Goal: Navigation & Orientation: Understand site structure

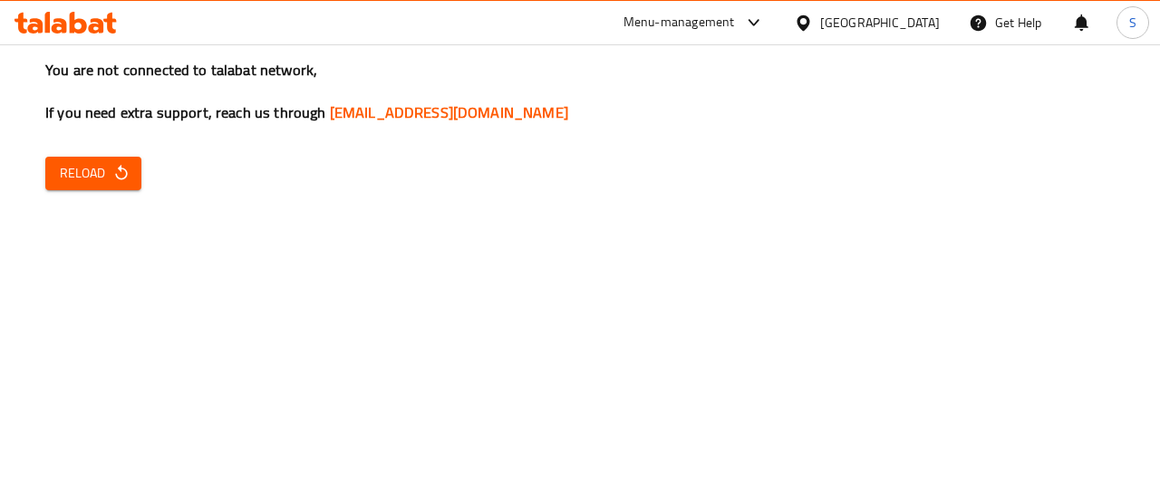
click at [140, 169] on button "Reload" at bounding box center [93, 174] width 96 height 34
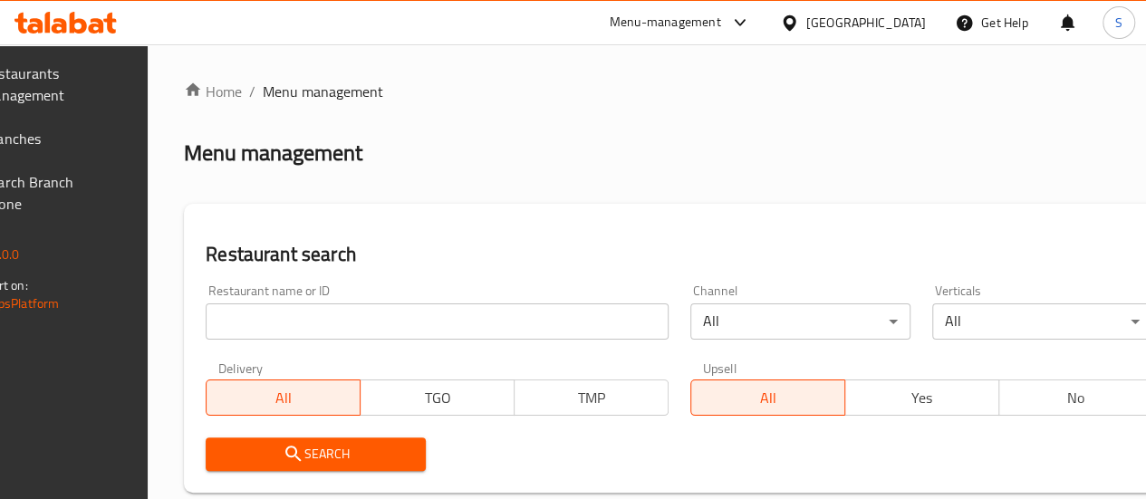
click at [93, 151] on link "Branches" at bounding box center [35, 138] width 184 height 43
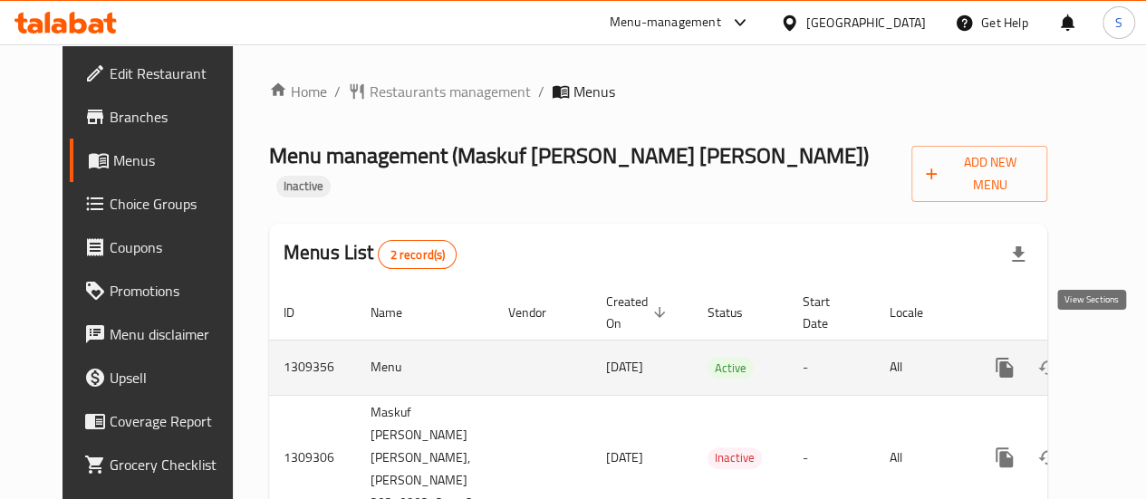
click at [1124, 357] on icon "enhanced table" at bounding box center [1135, 368] width 22 height 22
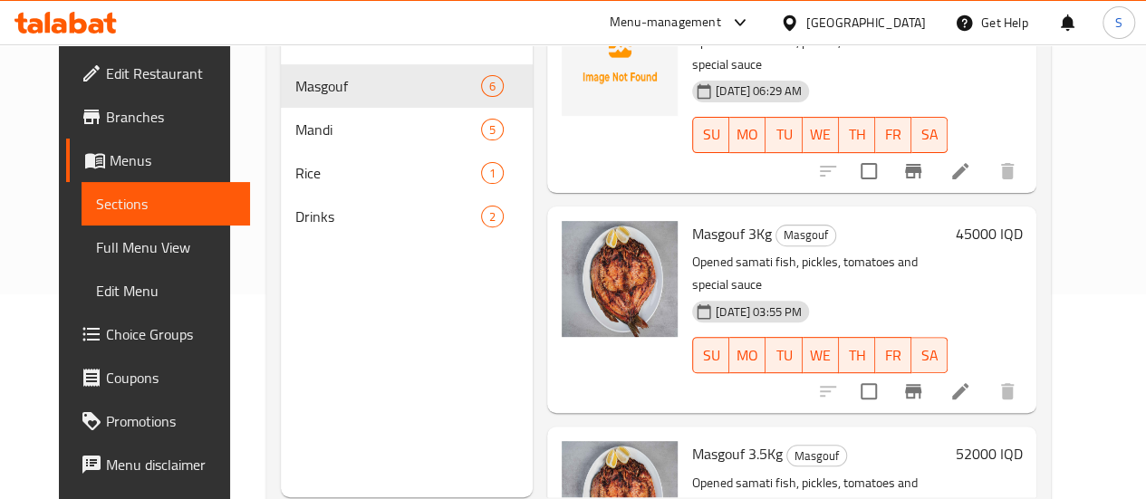
scroll to position [254, 0]
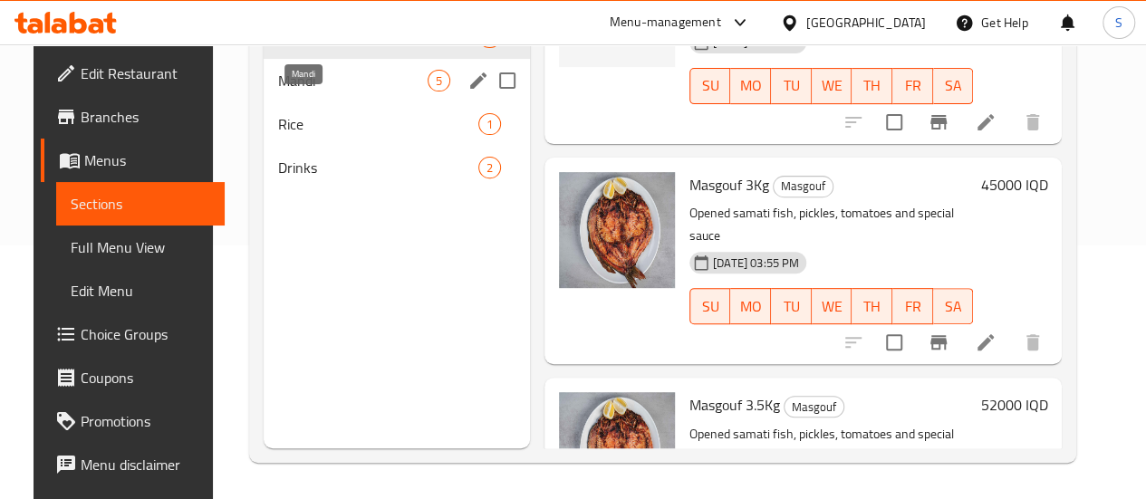
click at [315, 92] on span "Mandi" at bounding box center [353, 81] width 150 height 22
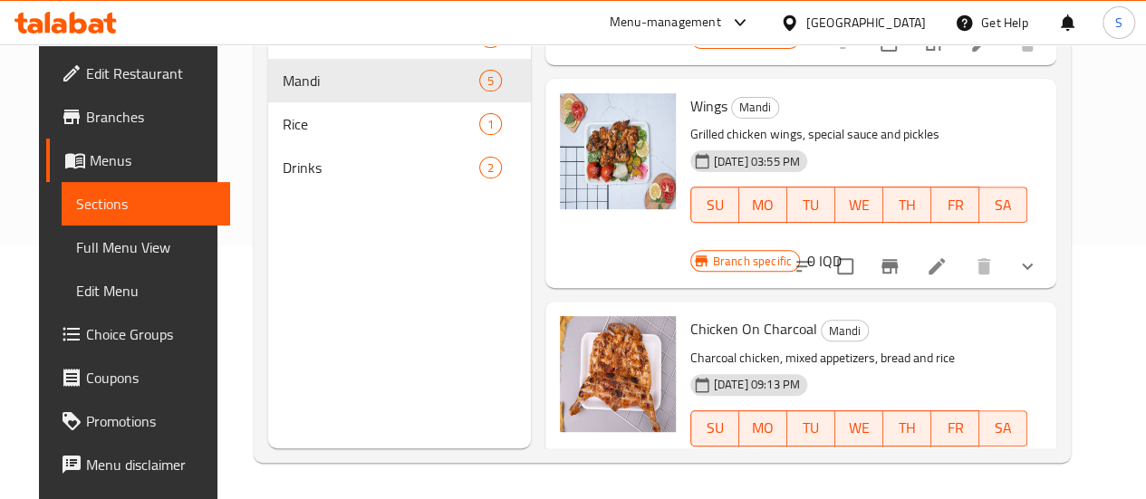
scroll to position [562, 0]
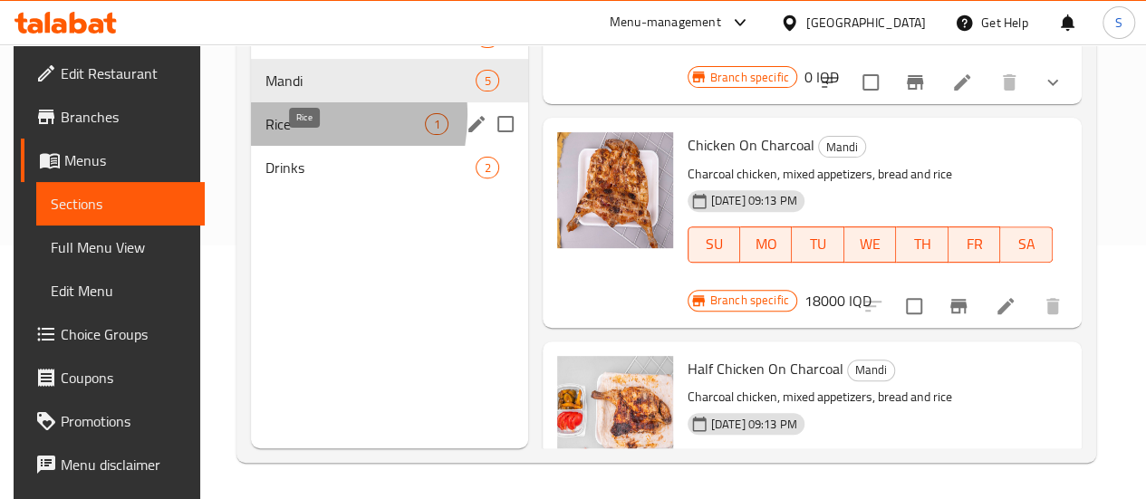
click at [274, 135] on span "Rice" at bounding box center [344, 124] width 159 height 22
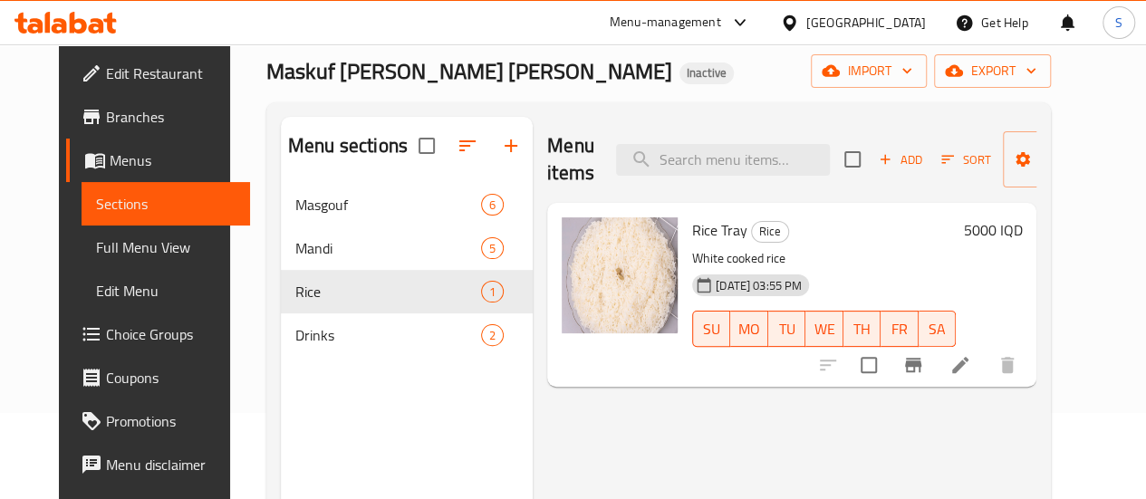
scroll to position [87, 0]
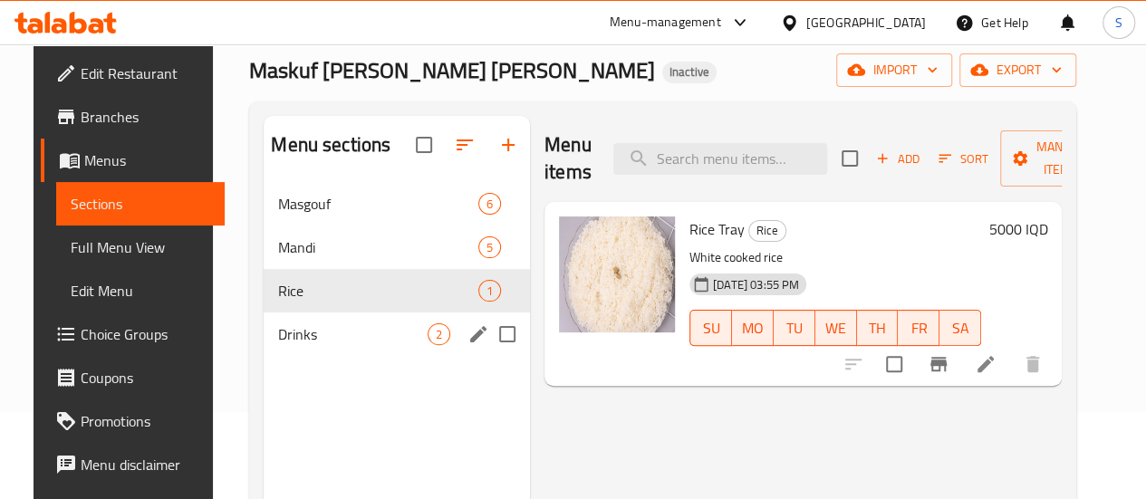
click at [339, 345] on span "Drinks" at bounding box center [353, 334] width 150 height 22
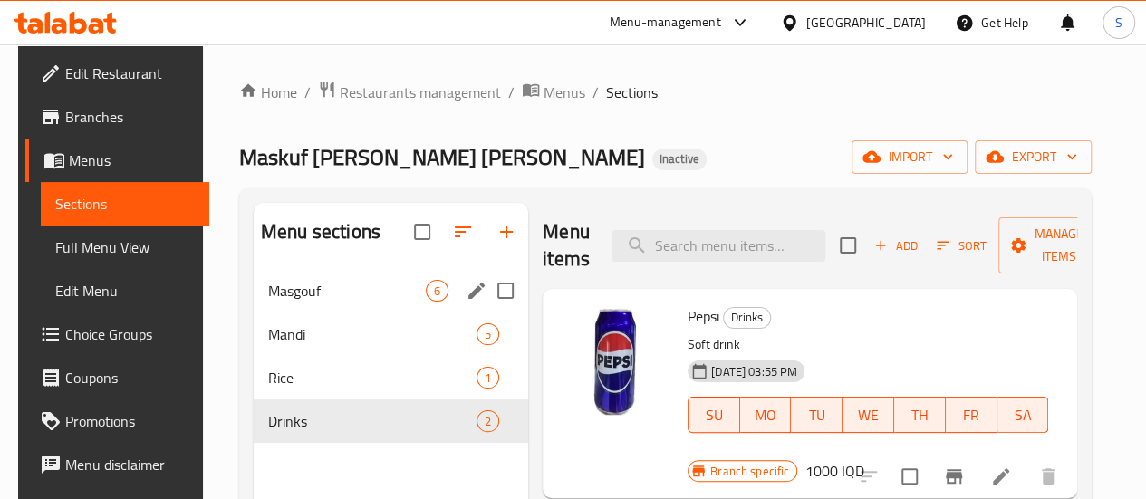
click at [308, 302] on div "Masgouf 6" at bounding box center [391, 290] width 275 height 43
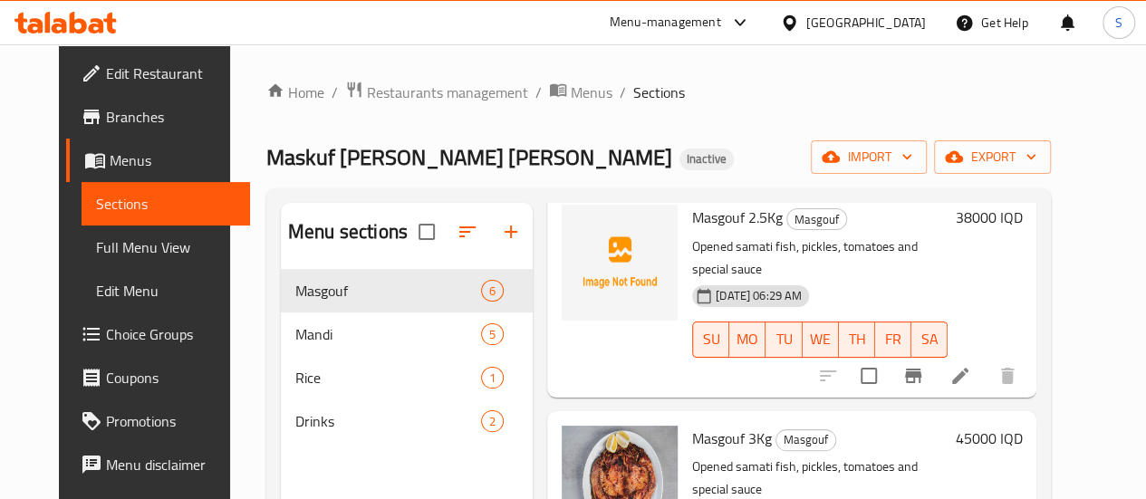
scroll to position [254, 0]
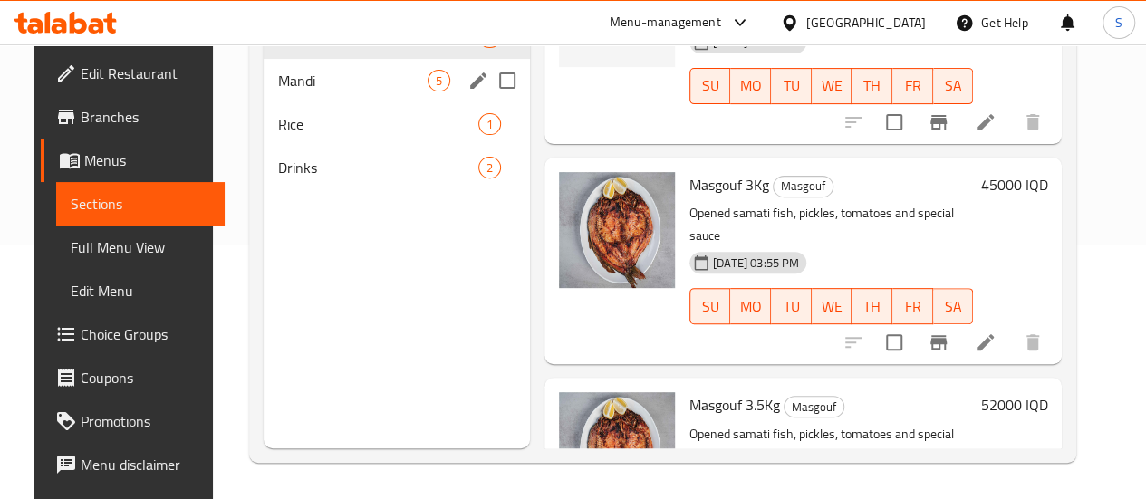
click at [347, 92] on span "Mandi" at bounding box center [353, 81] width 150 height 22
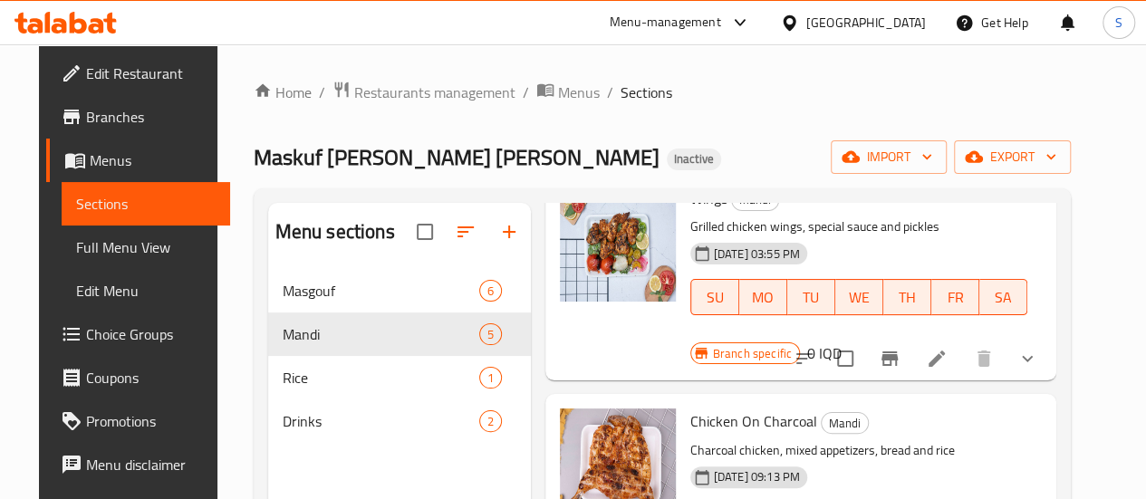
scroll to position [254, 0]
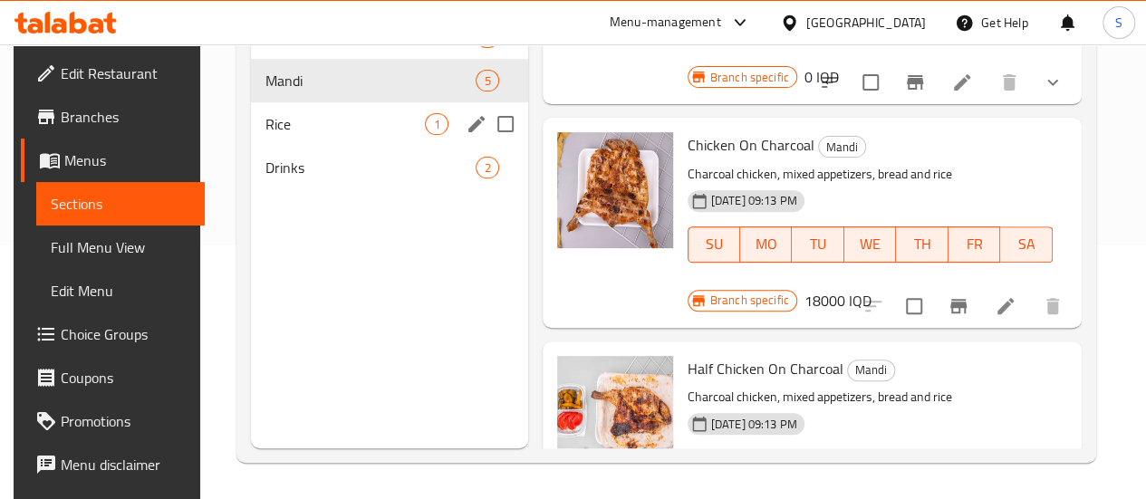
click at [294, 135] on span "Rice" at bounding box center [344, 124] width 159 height 22
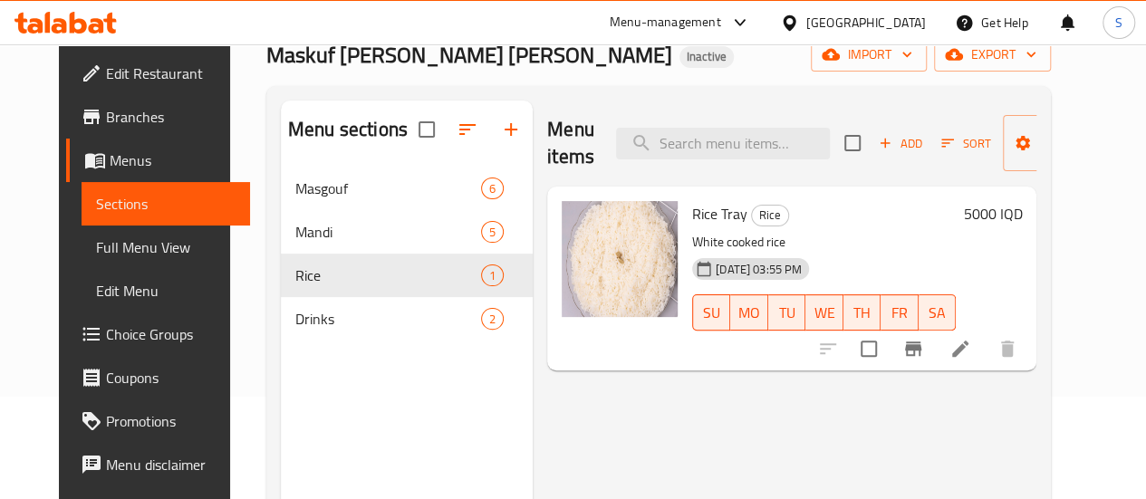
scroll to position [101, 0]
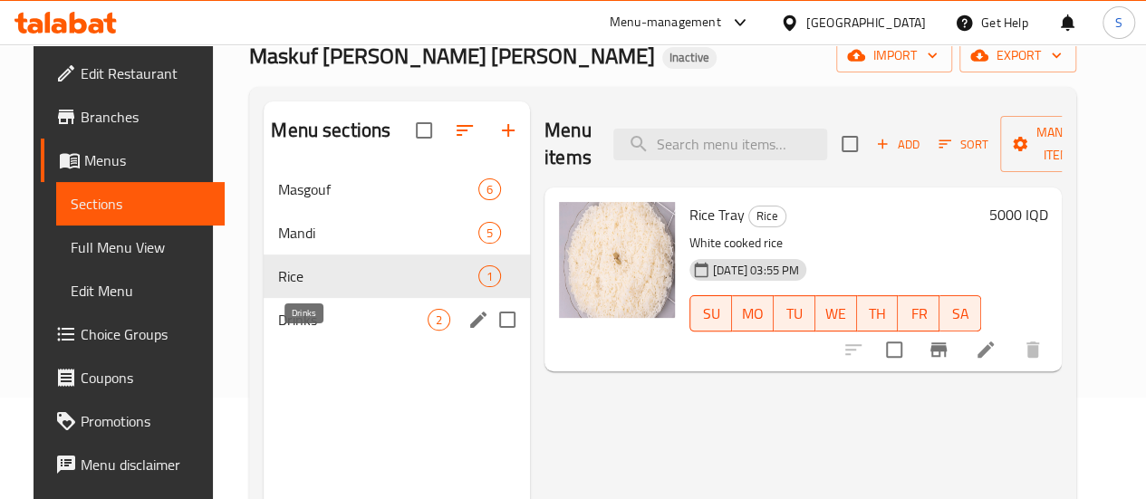
click at [336, 331] on span "Drinks" at bounding box center [353, 320] width 150 height 22
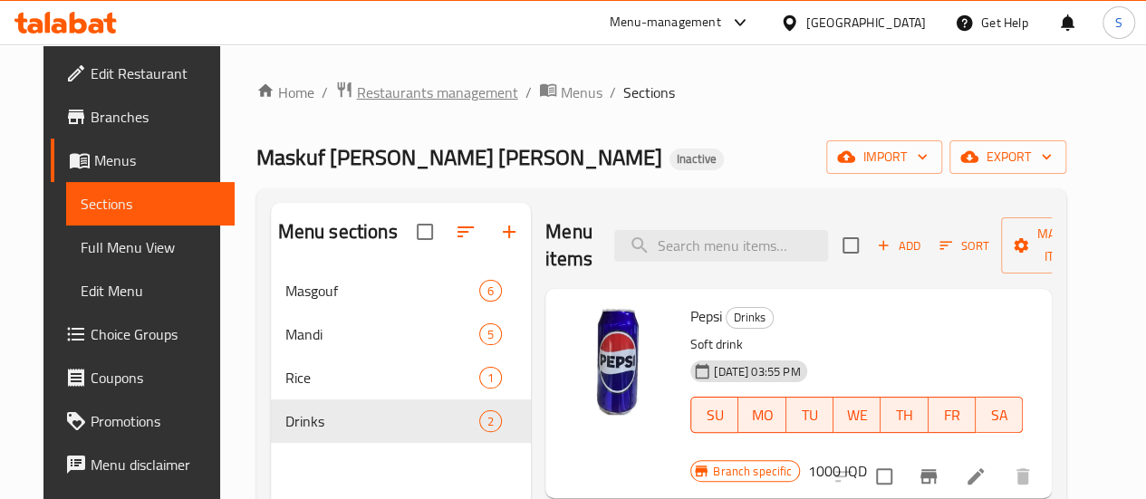
click at [368, 99] on span "Restaurants management" at bounding box center [437, 93] width 161 height 22
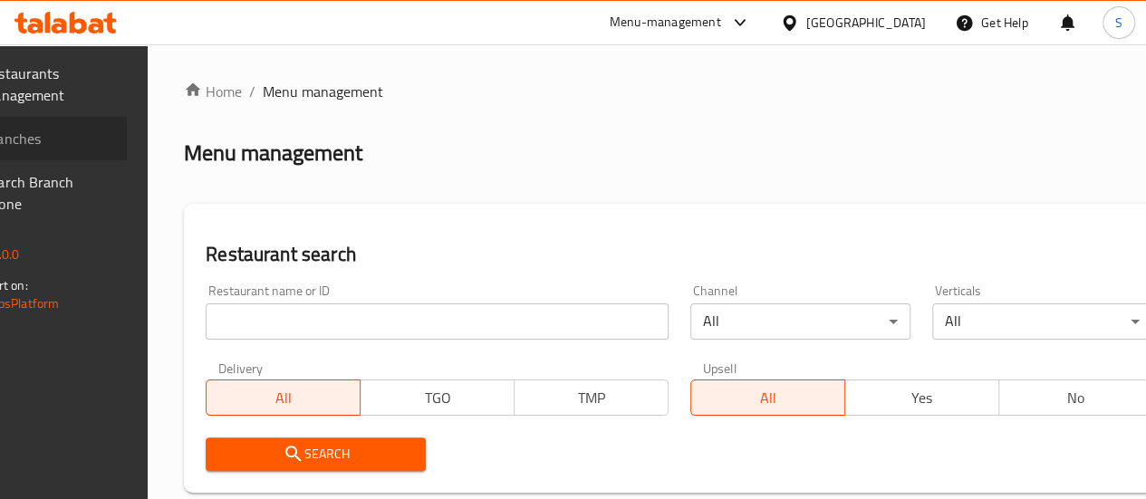
click at [112, 142] on span "Branches" at bounding box center [48, 139] width 130 height 22
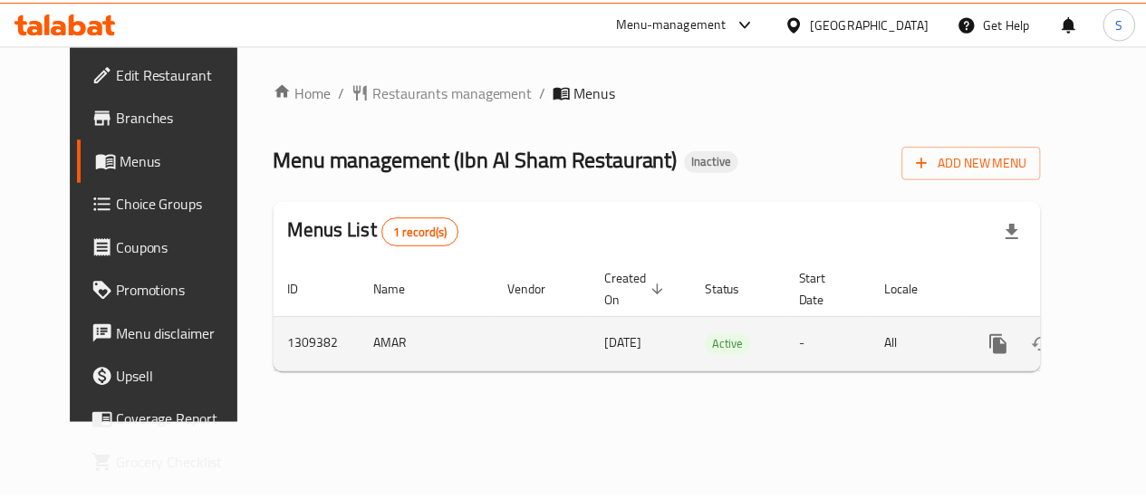
scroll to position [0, 6]
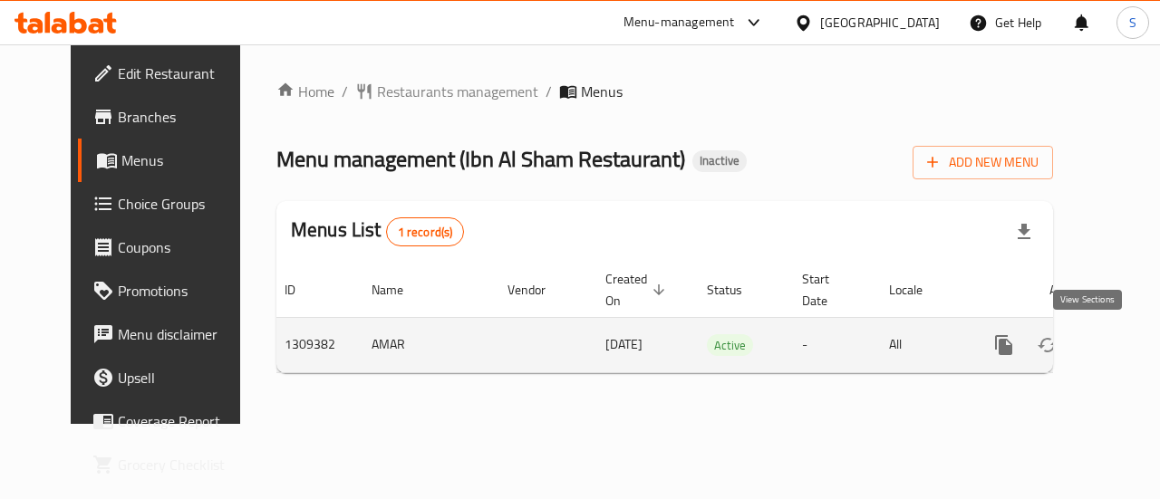
click at [1124, 339] on icon "enhanced table" at bounding box center [1135, 345] width 22 height 22
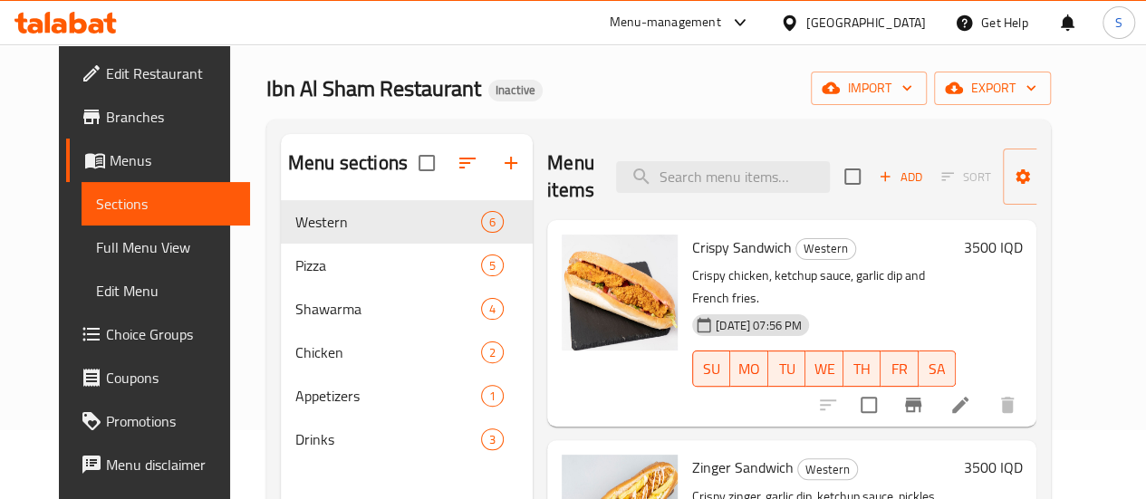
scroll to position [68, 0]
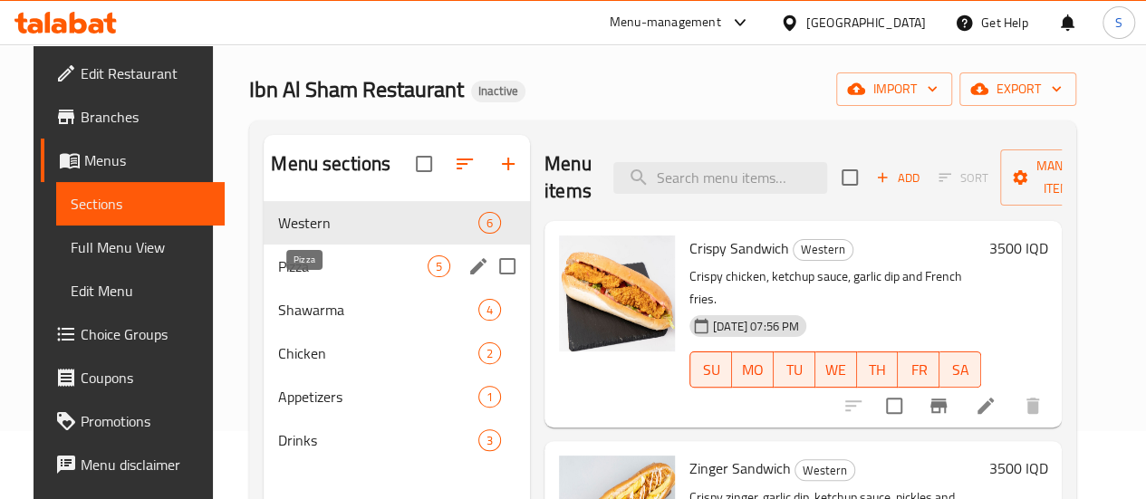
click at [310, 277] on span "Pizza" at bounding box center [353, 267] width 150 height 22
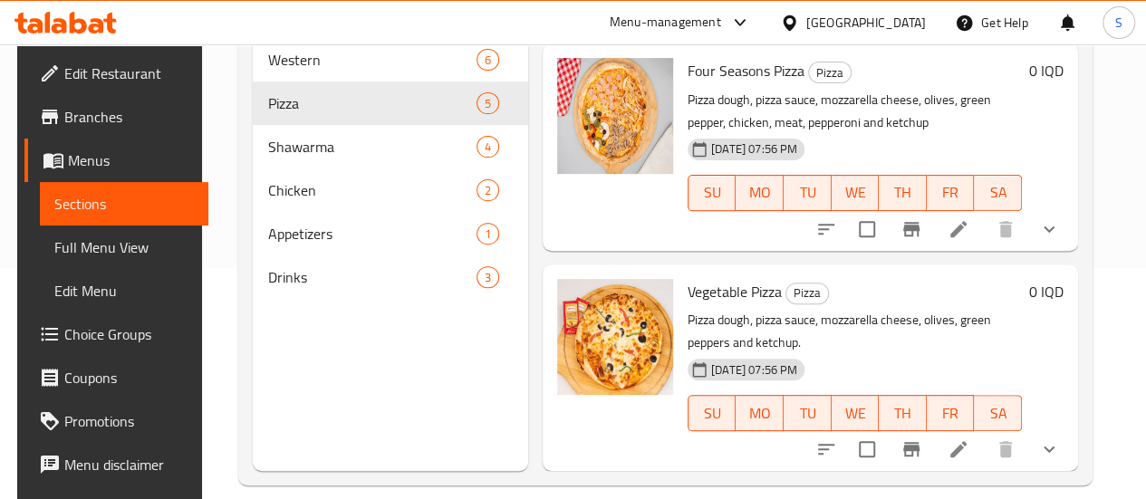
scroll to position [254, 0]
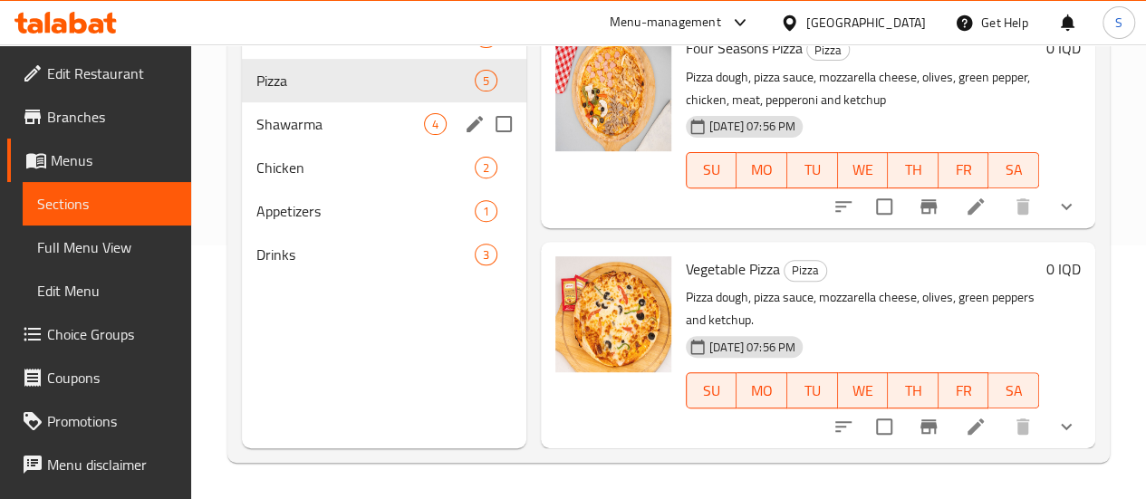
click at [286, 135] on span "Shawarma" at bounding box center [340, 124] width 168 height 22
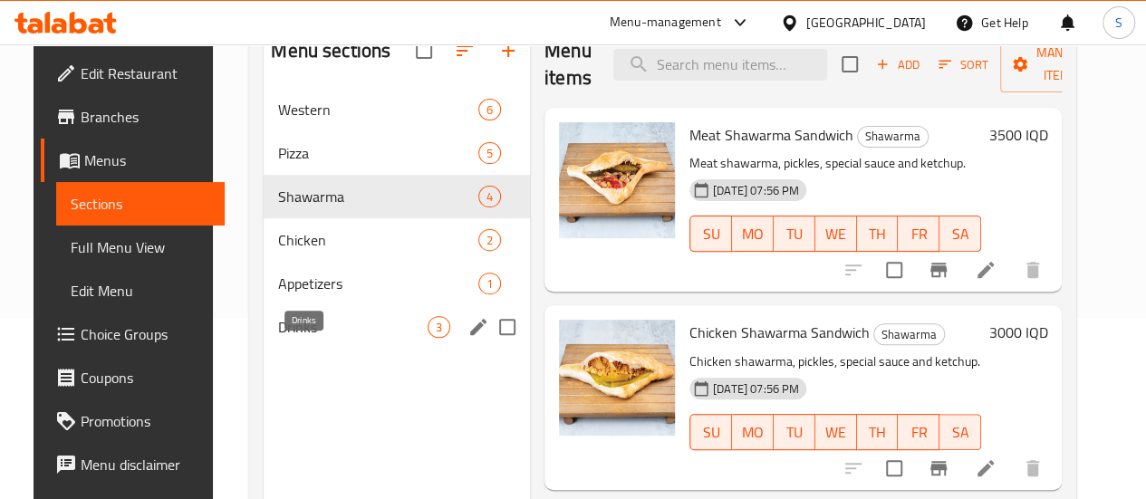
scroll to position [190, 0]
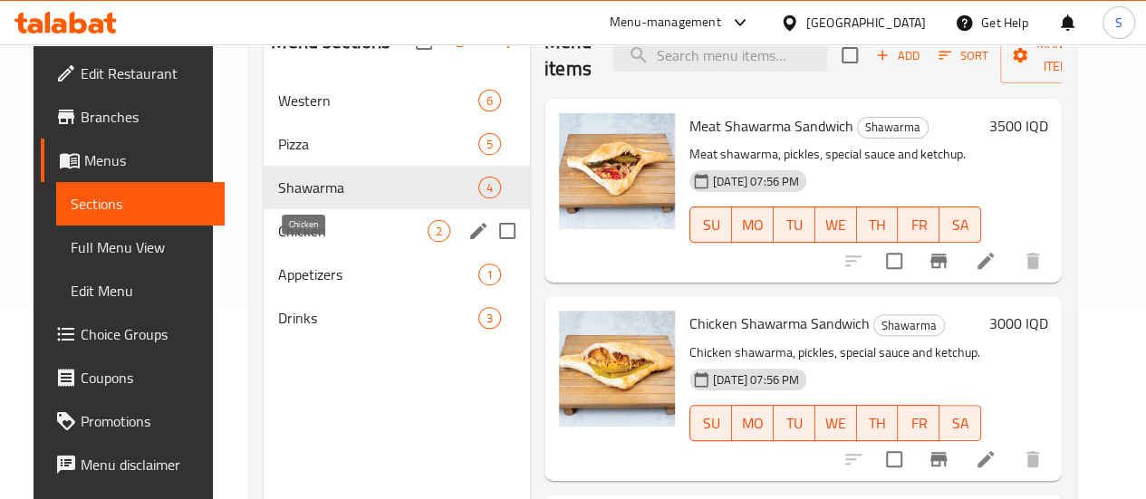
click at [278, 242] on span "Chicken" at bounding box center [353, 231] width 150 height 22
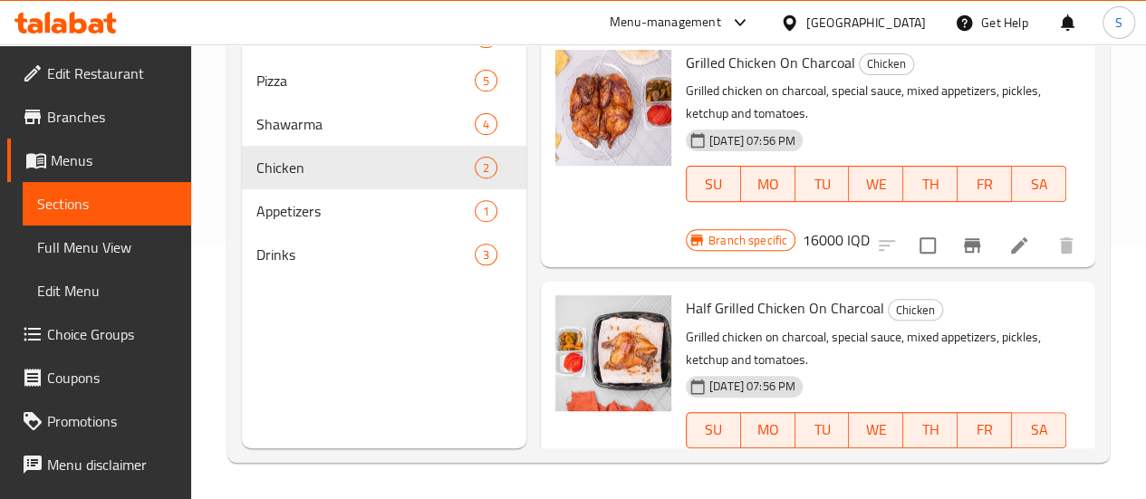
scroll to position [14, 0]
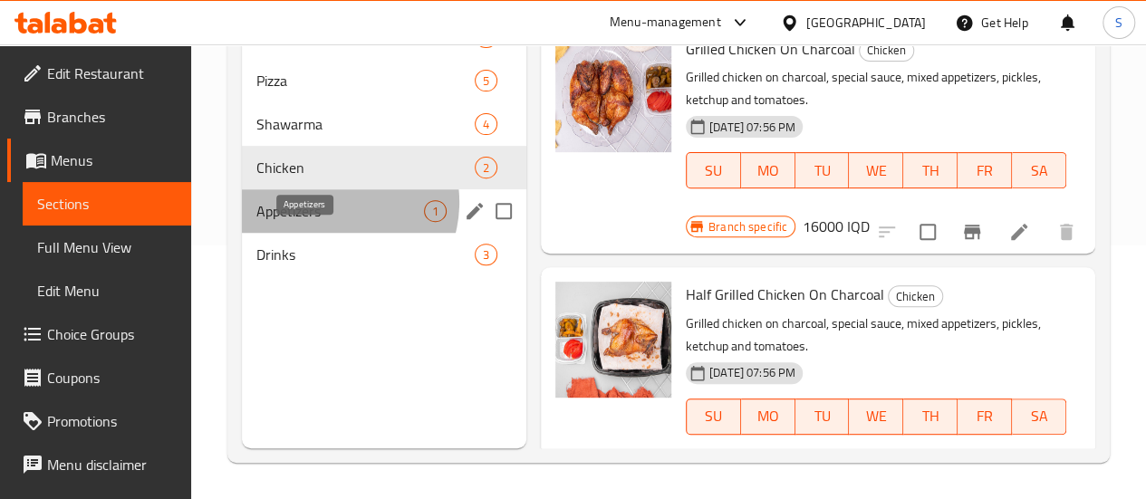
click at [330, 222] on span "Appetizers" at bounding box center [340, 211] width 168 height 22
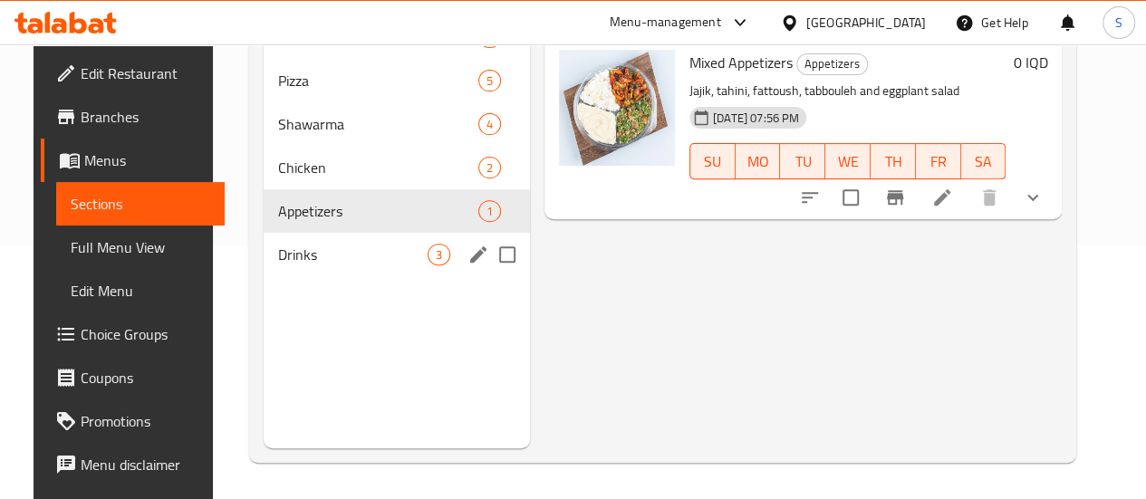
click at [330, 265] on span "Drinks" at bounding box center [353, 255] width 150 height 22
